Goal: Find contact information: Find contact information

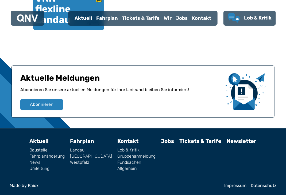
click at [243, 185] on link "Impressum" at bounding box center [235, 186] width 22 height 4
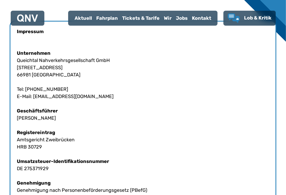
scroll to position [134, 0]
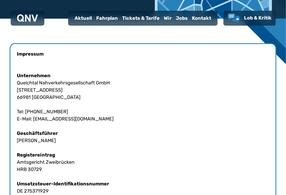
drag, startPoint x: 108, startPoint y: 84, endPoint x: 13, endPoint y: 85, distance: 95.2
click at [13, 85] on div "Impressum Unternehmen Queichtal Nahverkehrsgesellschaft GmbH [STREET_ADDRESS] T…" at bounding box center [143, 187] width 267 height 289
copy div "Queichtal Nahverkehrsgesellschaft GmbH"
click at [247, 101] on div "Impressum Unternehmen Queichtal Nahverkehrsgesellschaft GmbH [STREET_ADDRESS] T…" at bounding box center [143, 187] width 267 height 289
drag, startPoint x: 55, startPoint y: 114, endPoint x: 33, endPoint y: 113, distance: 21.4
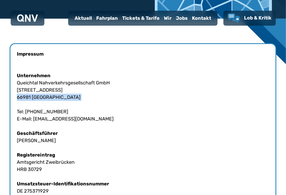
click at [33, 113] on div "Impressum Unternehmen Queichtal Nahverkehrsgesellschaft GmbH [STREET_ADDRESS] T…" at bounding box center [143, 187] width 267 height 289
copy div "[PHONE_NUMBER]"
click at [240, 103] on div "Impressum Unternehmen Queichtal Nahverkehrsgesellschaft GmbH [STREET_ADDRESS] T…" at bounding box center [143, 187] width 267 height 289
drag, startPoint x: 92, startPoint y: 121, endPoint x: 33, endPoint y: 122, distance: 58.9
click at [33, 122] on div "Impressum Unternehmen Queichtal Nahverkehrsgesellschaft GmbH [STREET_ADDRESS] T…" at bounding box center [143, 187] width 267 height 289
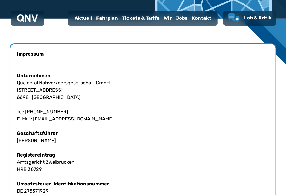
copy div "[EMAIL_ADDRESS][DOMAIN_NAME]"
click at [212, 97] on div "Impressum Unternehmen Queichtal Nahverkehrsgesellschaft GmbH [STREET_ADDRESS] T…" at bounding box center [143, 187] width 267 height 289
drag, startPoint x: 58, startPoint y: 141, endPoint x: 12, endPoint y: 142, distance: 46.3
click at [12, 142] on div "Impressum Unternehmen Queichtal Nahverkehrsgesellschaft GmbH [STREET_ADDRESS] T…" at bounding box center [143, 187] width 267 height 289
copy div "[PERSON_NAME]"
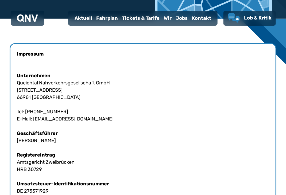
click at [225, 89] on div "Impressum Unternehmen Queichtal Nahverkehrsgesellschaft GmbH [STREET_ADDRESS] T…" at bounding box center [143, 187] width 267 height 289
